Goal: Check status

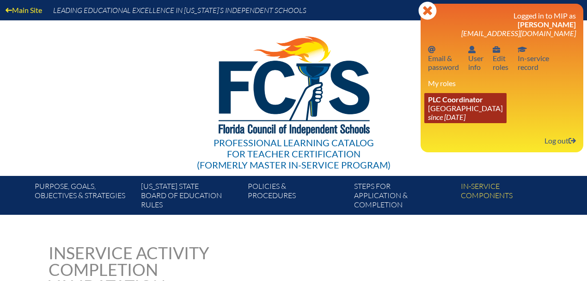
click at [464, 108] on link "PLC Coordinator Good Shepherd Episcopal School since 2021 Jul 1" at bounding box center [465, 108] width 82 height 30
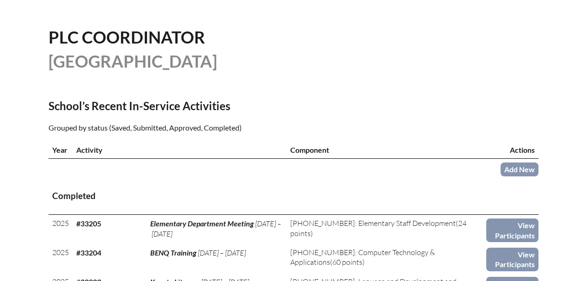
scroll to position [277, 0]
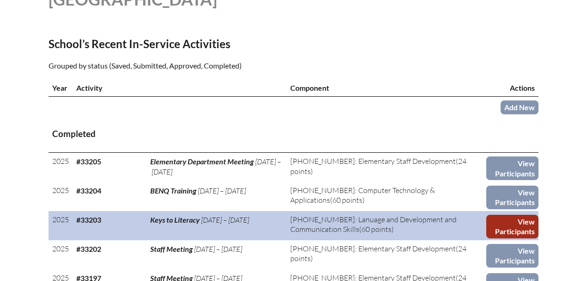
click at [505, 228] on link "View Participants" at bounding box center [512, 227] width 52 height 24
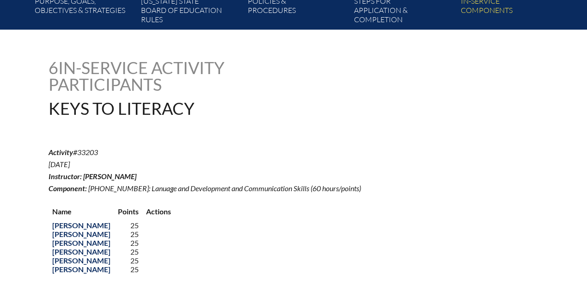
scroll to position [61, 0]
